Goal: Find contact information: Find contact information

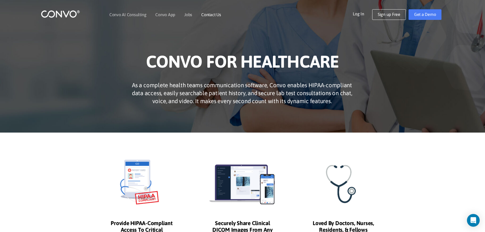
click at [207, 15] on link "Contact Us" at bounding box center [211, 14] width 20 height 4
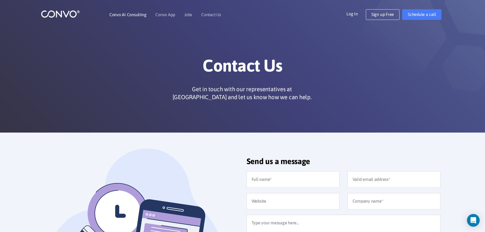
click at [124, 13] on link "Convo AI Consulting" at bounding box center [127, 14] width 37 height 4
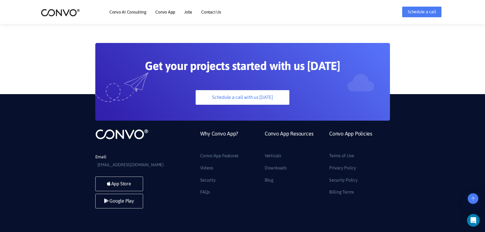
scroll to position [1500, 0]
